Goal: Check status: Check status

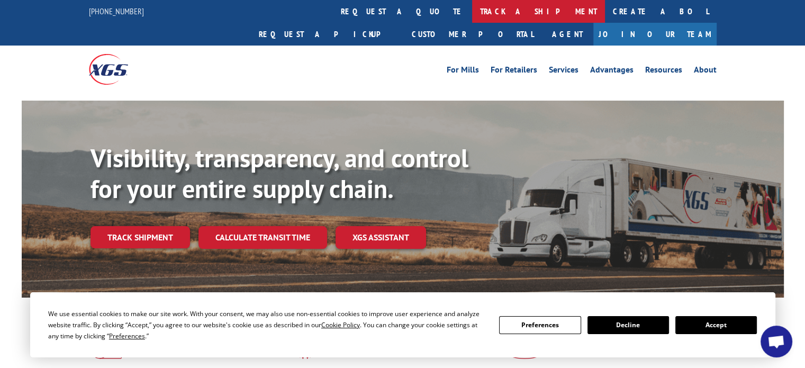
click at [472, 11] on link "track a shipment" at bounding box center [538, 11] width 133 height 23
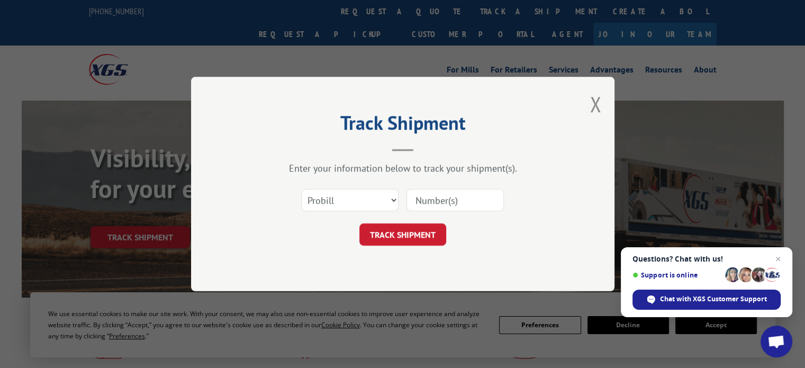
click at [454, 207] on input at bounding box center [455, 200] width 97 height 22
type input "5535892"
click at [387, 233] on button "TRACK SHIPMENT" at bounding box center [403, 234] width 87 height 22
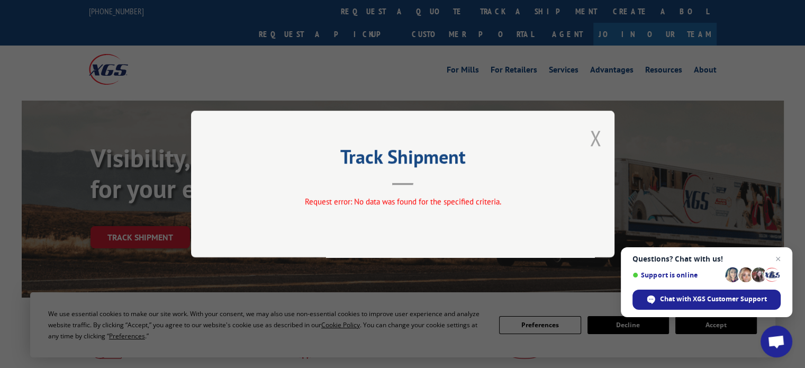
click at [596, 138] on button "Close modal" at bounding box center [596, 138] width 12 height 28
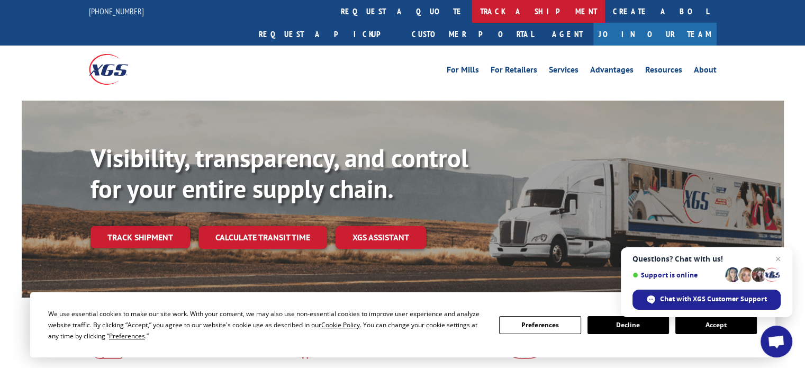
click at [472, 10] on link "track a shipment" at bounding box center [538, 11] width 133 height 23
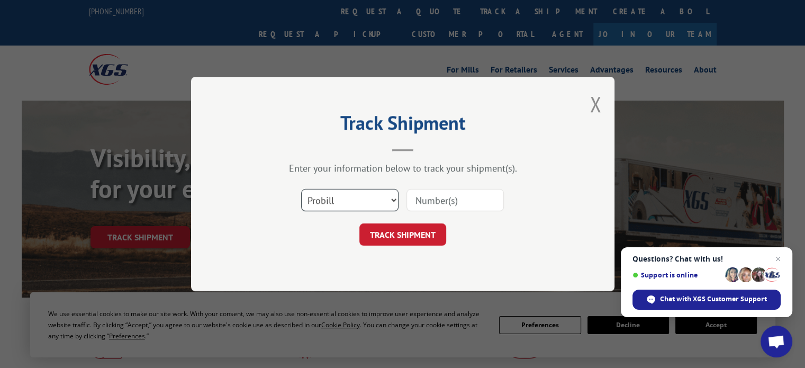
click at [393, 199] on select "Select category... Probill BOL PO" at bounding box center [349, 200] width 97 height 22
select select "bol"
click at [301, 189] on select "Select category... Probill BOL PO" at bounding box center [349, 200] width 97 height 22
click at [347, 249] on div "Track Shipment Enter your information below to track your shipment(s). Select c…" at bounding box center [403, 184] width 424 height 214
click at [431, 194] on input at bounding box center [455, 200] width 97 height 22
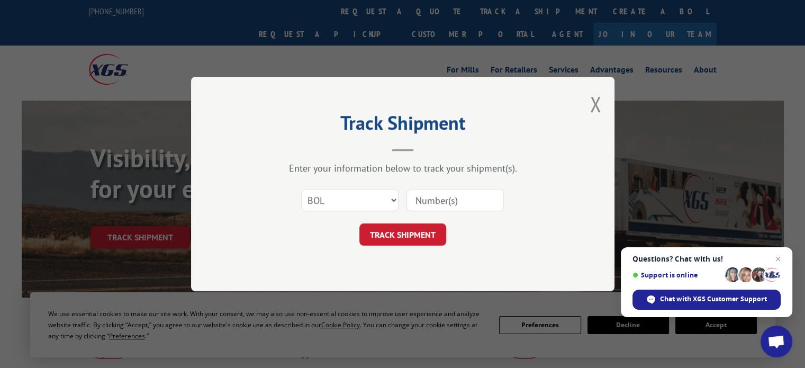
type input "5535892"
click at [408, 232] on button "TRACK SHIPMENT" at bounding box center [403, 234] width 87 height 22
